Goal: Obtain resource: Download file/media

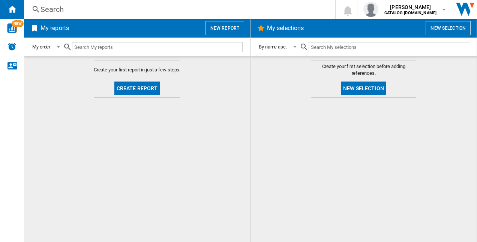
click at [221, 30] on button "New report" at bounding box center [225, 28] width 39 height 14
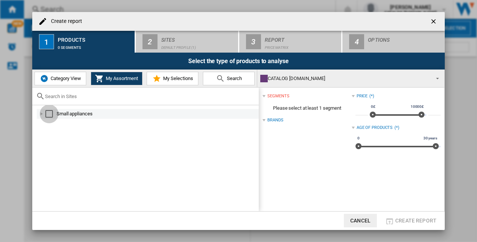
click at [47, 113] on div "Select" at bounding box center [49, 114] width 8 height 8
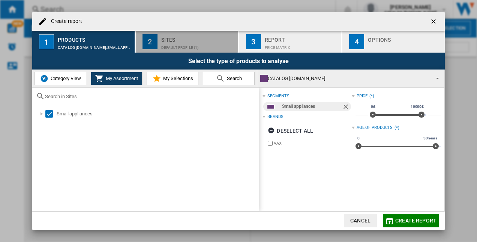
click at [175, 39] on div "Sites" at bounding box center [198, 38] width 74 height 8
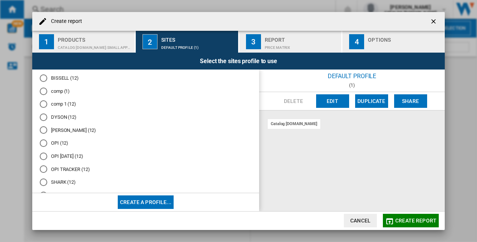
scroll to position [50, 0]
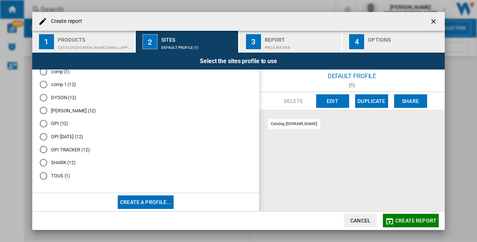
click at [68, 150] on md-radio-button "OPI TRACKER (12)" at bounding box center [146, 149] width 212 height 7
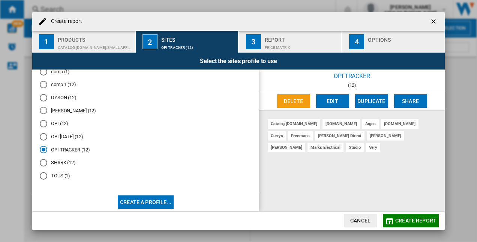
click at [399, 223] on button "Create report" at bounding box center [411, 221] width 56 height 14
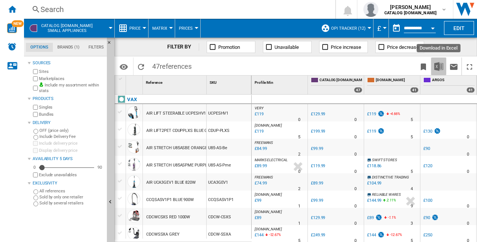
click at [438, 66] on img "Download in Excel" at bounding box center [439, 66] width 9 height 9
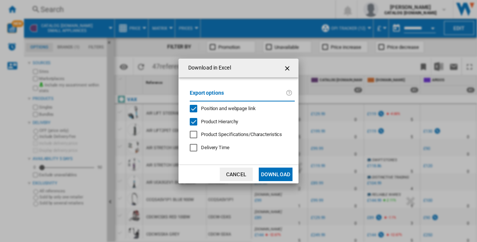
click at [271, 174] on button "Download" at bounding box center [276, 174] width 34 height 14
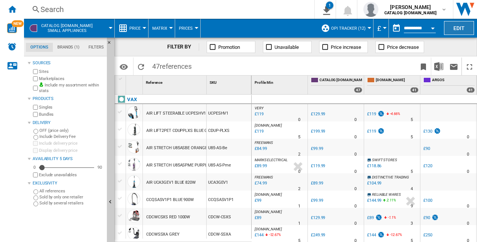
click at [459, 29] on button "Edit" at bounding box center [459, 28] width 30 height 14
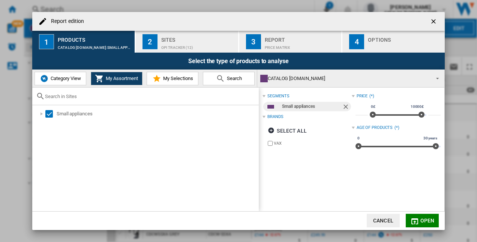
click at [55, 75] on span "Category View" at bounding box center [65, 78] width 32 height 6
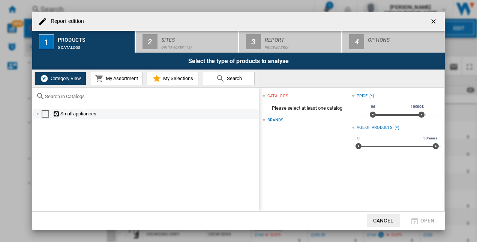
click at [71, 112] on div "Small appliances" at bounding box center [155, 114] width 205 height 8
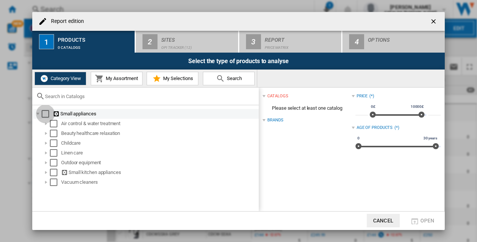
click at [44, 111] on div "Select" at bounding box center [46, 114] width 8 height 8
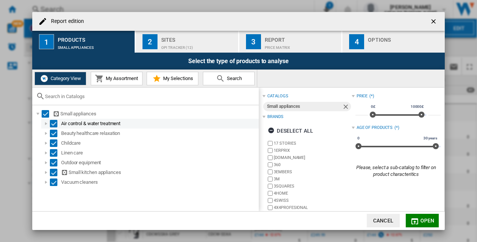
click at [53, 122] on div "Select" at bounding box center [54, 124] width 8 height 8
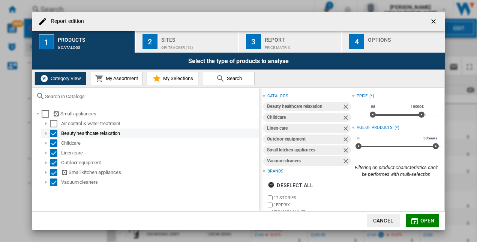
click at [54, 133] on div "Select" at bounding box center [54, 133] width 8 height 8
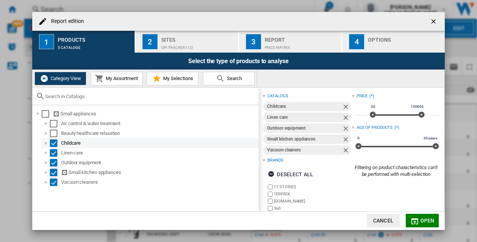
click at [56, 142] on div "Select" at bounding box center [54, 143] width 8 height 8
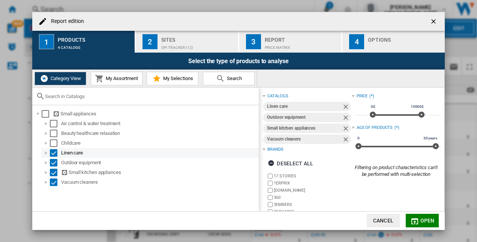
click at [60, 151] on md-checkbox "Select" at bounding box center [55, 153] width 11 height 8
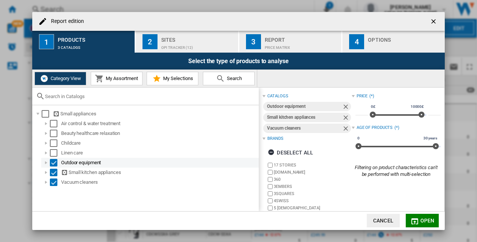
click at [62, 161] on div "Outdoor equipment" at bounding box center [159, 163] width 197 height 8
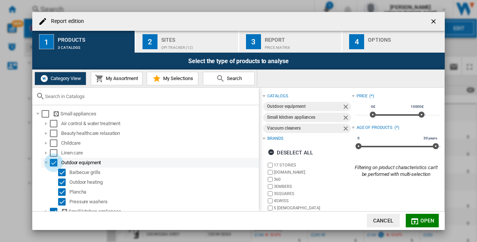
click at [56, 159] on div "Select" at bounding box center [54, 163] width 8 height 8
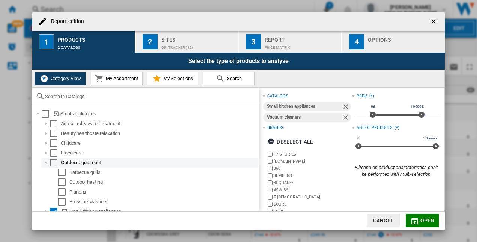
click at [67, 163] on div "Outdoor equipment" at bounding box center [159, 163] width 197 height 8
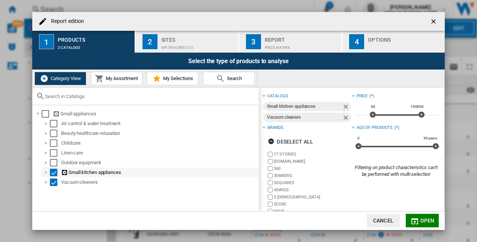
click at [55, 169] on div "Select" at bounding box center [54, 173] width 8 height 8
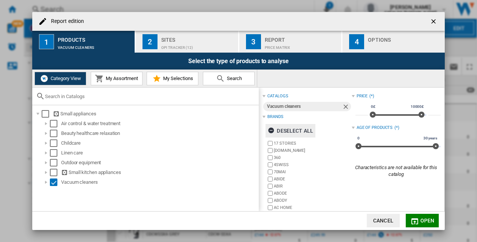
click at [285, 128] on div "Deselect all" at bounding box center [290, 131] width 45 height 14
click at [271, 127] on ng-md-icon "Report edition ..." at bounding box center [272, 131] width 9 height 9
click at [268, 128] on ng-md-icon "Report edition ..." at bounding box center [272, 131] width 9 height 9
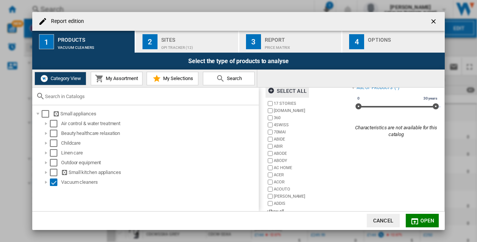
scroll to position [52, 0]
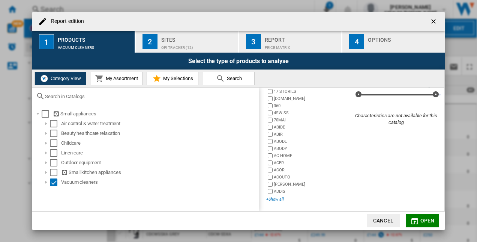
click at [275, 199] on div "+Show all" at bounding box center [308, 199] width 85 height 6
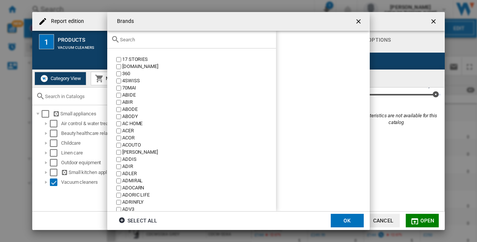
click at [184, 40] on input "text" at bounding box center [196, 40] width 152 height 6
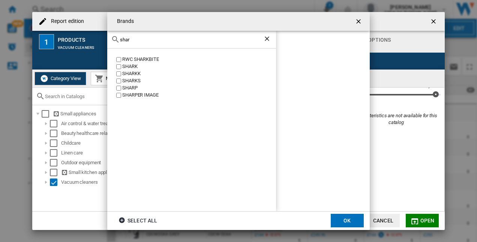
type input "shar"
click at [129, 66] on div "SHARK" at bounding box center [199, 66] width 154 height 7
click at [344, 221] on button "OK" at bounding box center [347, 221] width 33 height 14
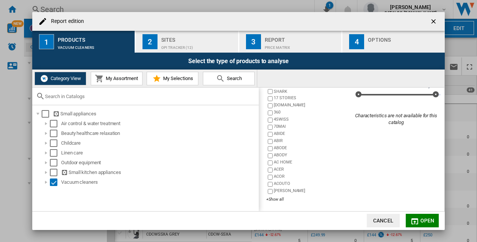
click at [175, 38] on div "Sites" at bounding box center [198, 38] width 74 height 8
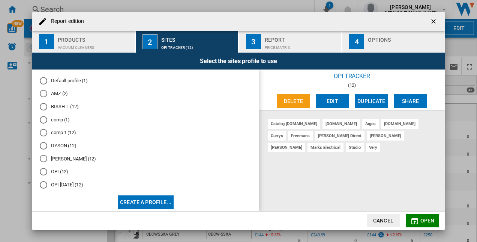
scroll to position [50, 0]
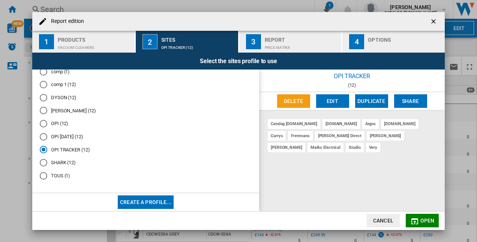
click at [59, 161] on md-radio-button "SHARK (12)" at bounding box center [146, 162] width 212 height 7
click at [417, 218] on md-icon "Report edition ..." at bounding box center [415, 221] width 9 height 9
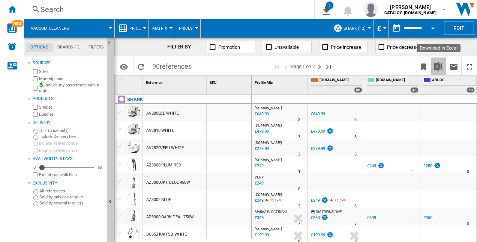
click at [440, 65] on img "Download in Excel" at bounding box center [439, 66] width 9 height 9
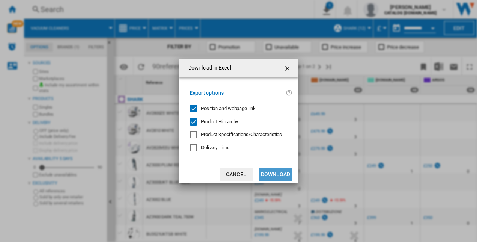
click at [278, 174] on button "Download" at bounding box center [276, 174] width 34 height 14
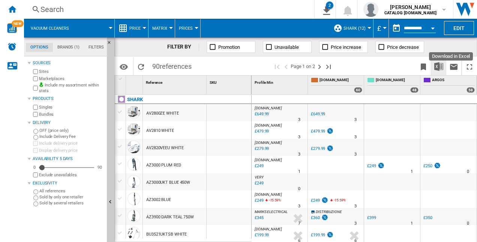
click at [440, 66] on img "Download in Excel" at bounding box center [439, 66] width 9 height 9
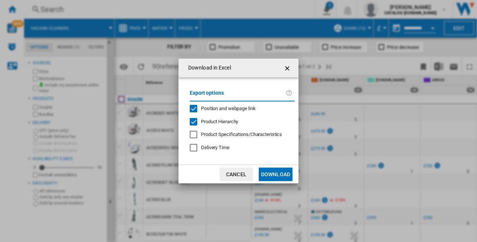
click at [277, 176] on button "Download" at bounding box center [276, 174] width 34 height 14
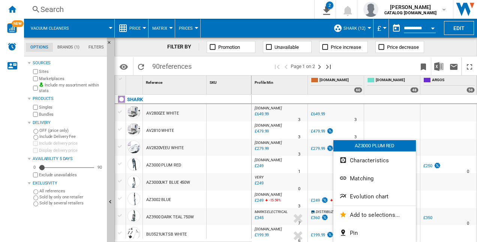
click at [360, 63] on div at bounding box center [238, 121] width 477 height 242
